Goal: Ask a question

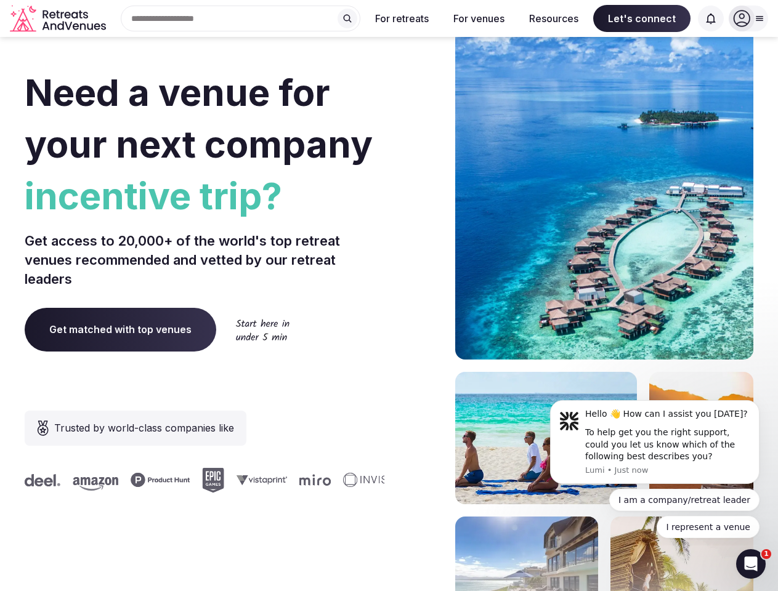
click at [389, 296] on div "Need a venue for your next company incentive trip? Get access to 20,000+ of the…" at bounding box center [389, 369] width 729 height 742
click at [241, 18] on div "Search Popular Destinations [GEOGRAPHIC_DATA], [GEOGRAPHIC_DATA] [GEOGRAPHIC_DA…" at bounding box center [235, 19] width 249 height 26
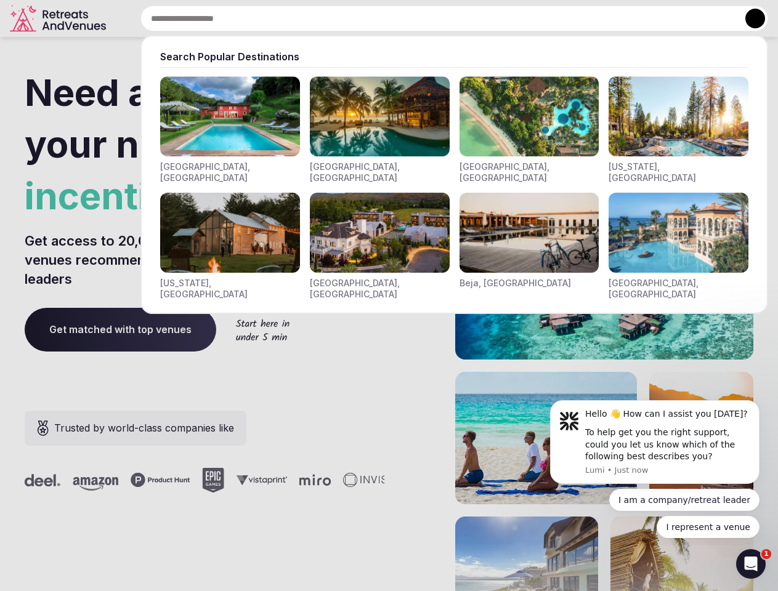
click at [347, 18] on input "text" at bounding box center [454, 19] width 628 height 26
click at [402, 18] on input "text" at bounding box center [454, 19] width 628 height 26
click at [479, 18] on input "text" at bounding box center [454, 19] width 628 height 26
click at [554, 18] on input "text" at bounding box center [454, 19] width 628 height 26
click at [642, 18] on input "text" at bounding box center [454, 19] width 628 height 26
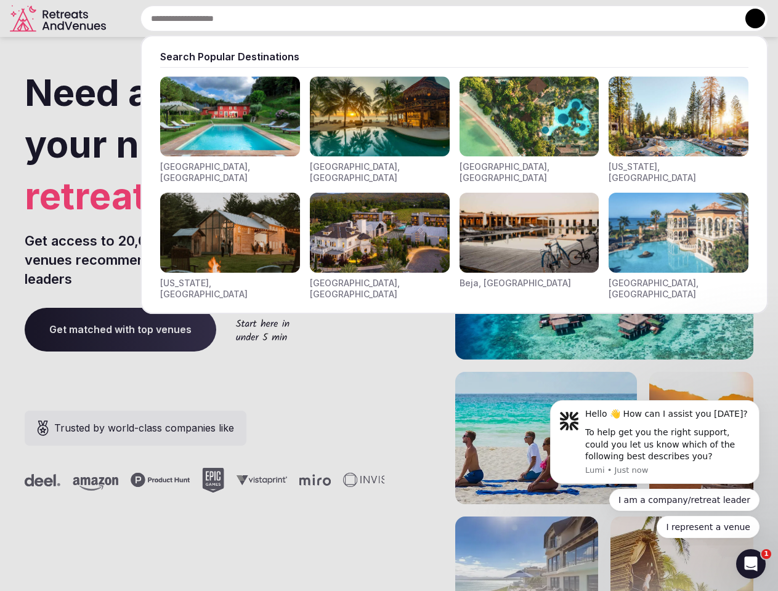
click at [711, 18] on input "text" at bounding box center [454, 19] width 628 height 26
click at [748, 18] on button at bounding box center [755, 19] width 20 height 20
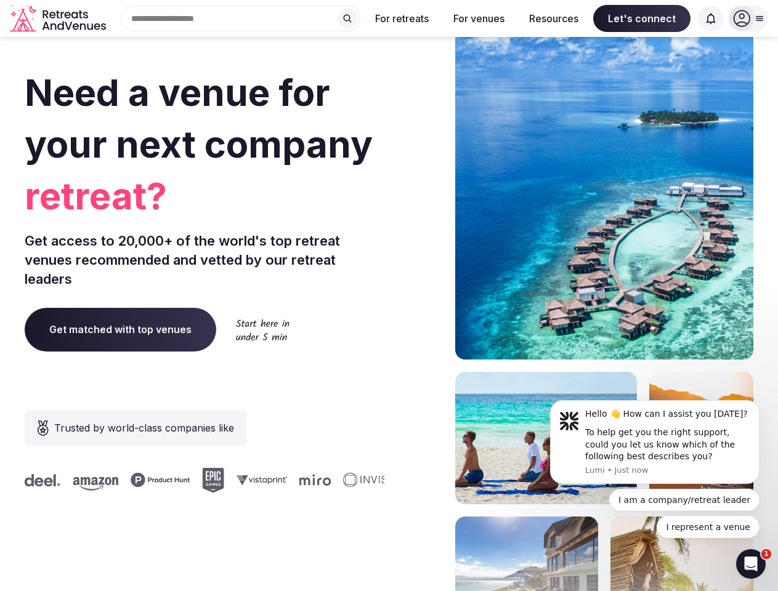
click at [655, 442] on div "To help get you the right support, could you let us know which of the following…" at bounding box center [667, 445] width 165 height 36
